Goal: Browse casually

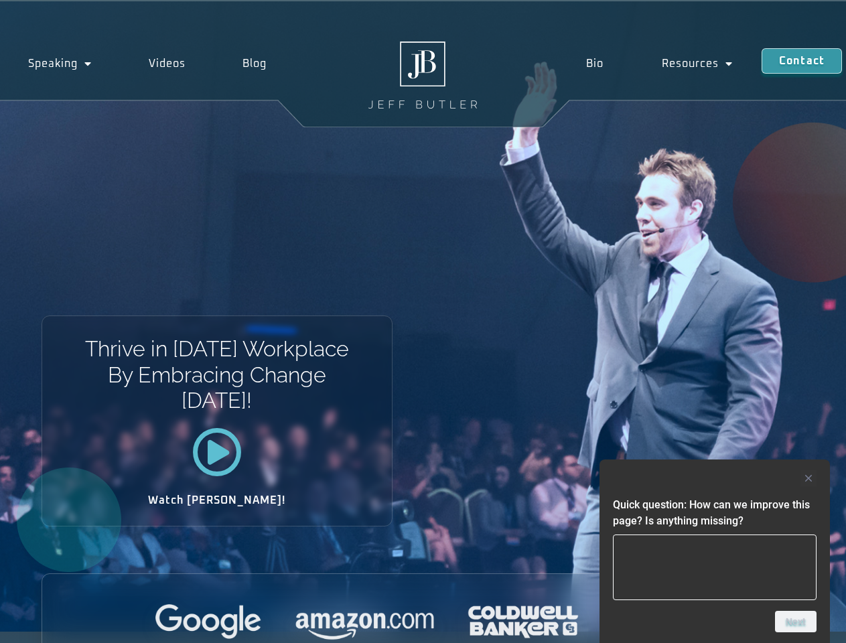
click at [423, 322] on div "Thrive in Tomorrow’s Workplace By Embracing Change Today! Watch Jeff!" at bounding box center [423, 316] width 846 height 630
click at [715, 478] on div at bounding box center [715, 478] width 204 height 16
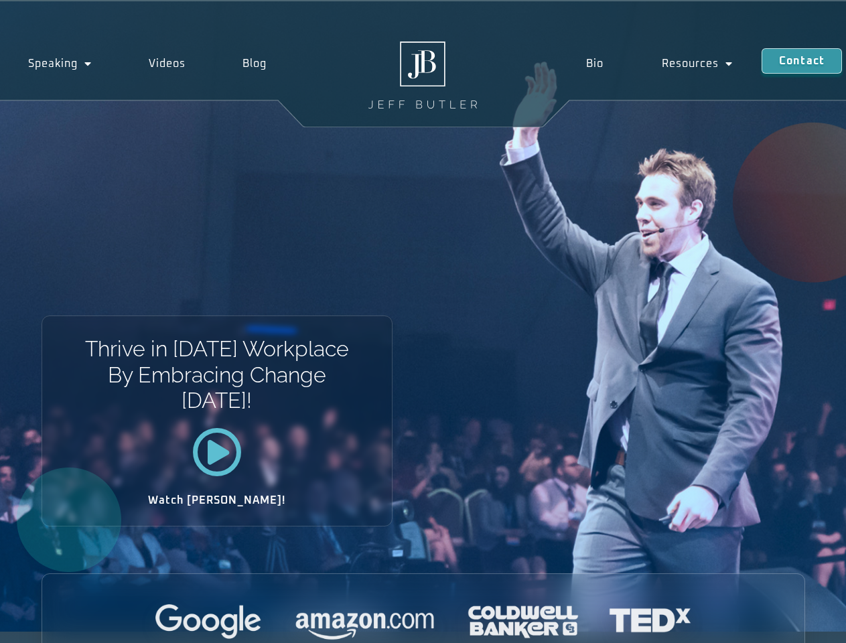
click at [796, 622] on div at bounding box center [423, 622] width 762 height 37
